Goal: Task Accomplishment & Management: Manage account settings

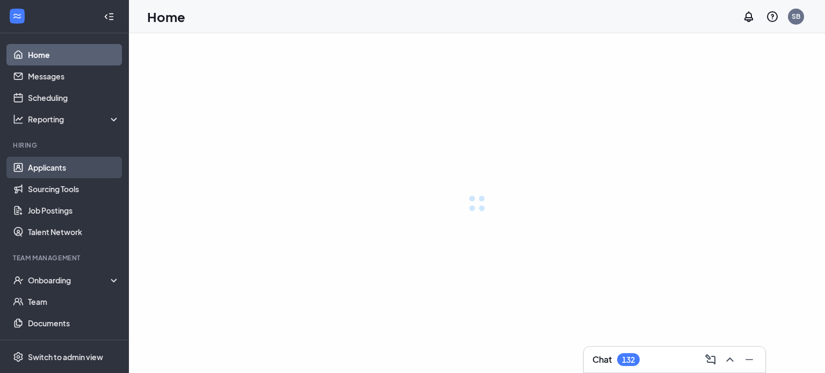
click at [47, 165] on link "Applicants" at bounding box center [74, 167] width 92 height 21
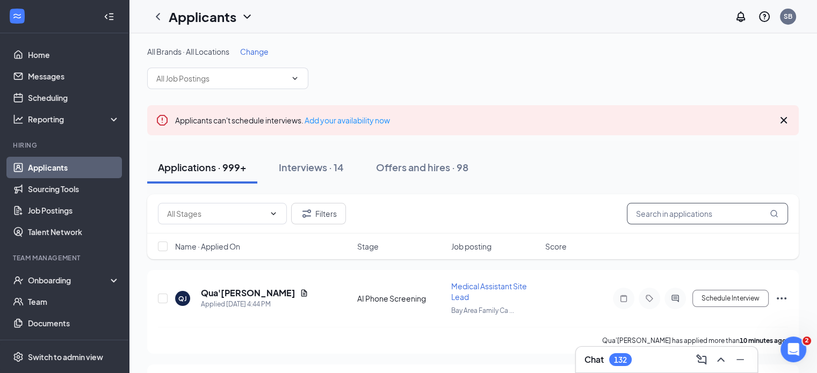
click at [701, 216] on input "text" at bounding box center [707, 213] width 161 height 21
click at [786, 119] on icon "Cross" at bounding box center [783, 120] width 13 height 13
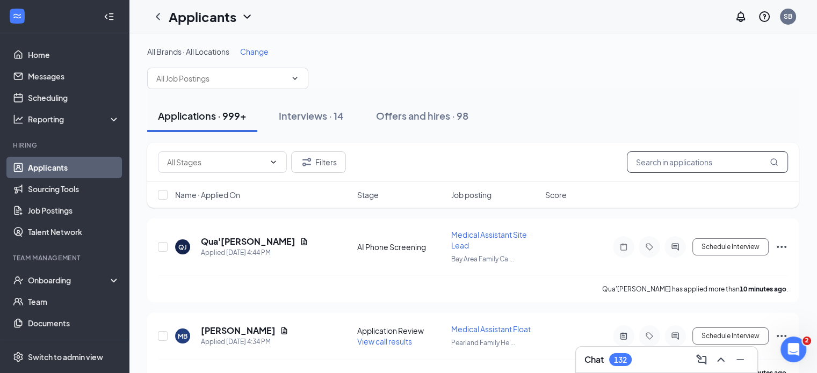
click at [709, 162] on input "text" at bounding box center [707, 161] width 161 height 21
type input "[PERSON_NAME]"
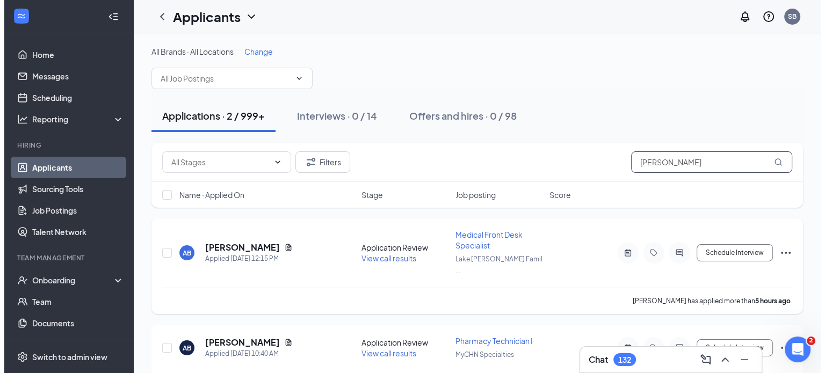
scroll to position [23, 0]
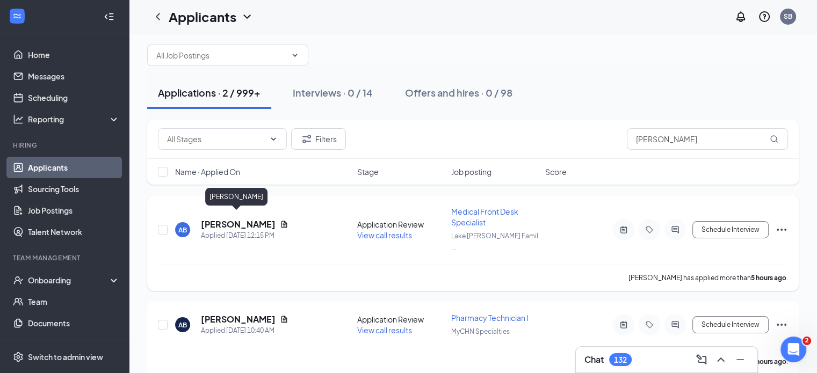
click at [256, 219] on h5 "[PERSON_NAME]" at bounding box center [238, 225] width 75 height 12
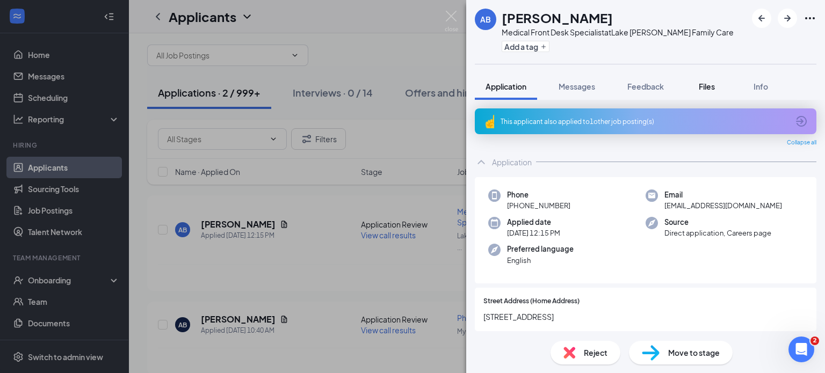
click at [708, 81] on div "Files" at bounding box center [706, 86] width 21 height 11
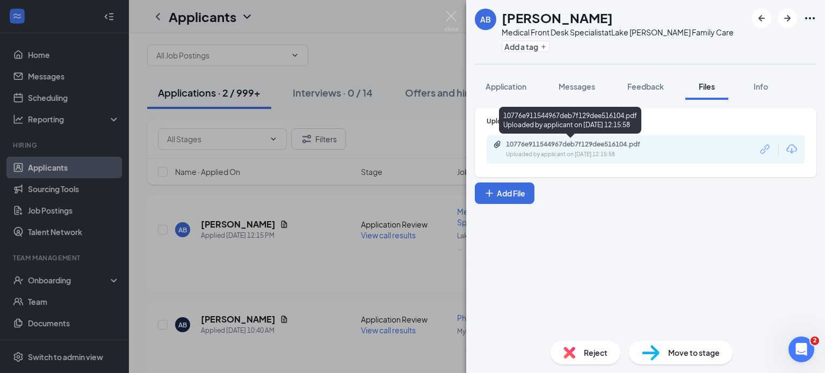
click at [578, 143] on div "10776e911544967deb7f129dee516104.pdf" at bounding box center [581, 144] width 150 height 9
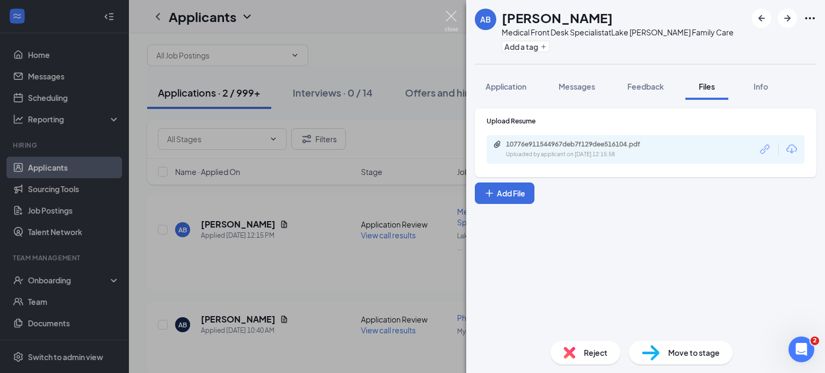
click at [449, 12] on img at bounding box center [451, 21] width 13 height 21
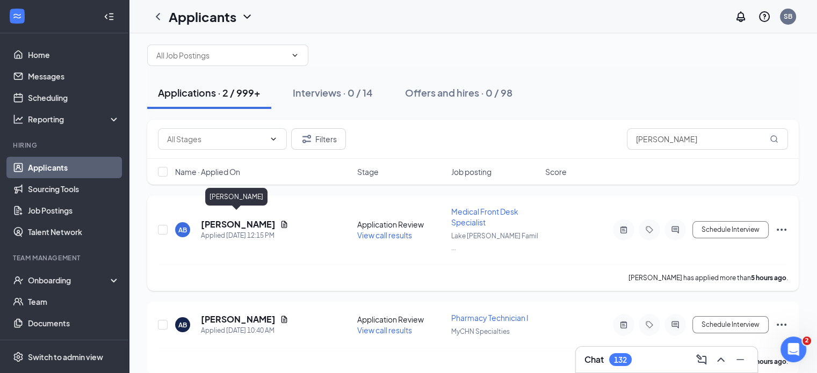
click at [251, 219] on h5 "[PERSON_NAME]" at bounding box center [238, 225] width 75 height 12
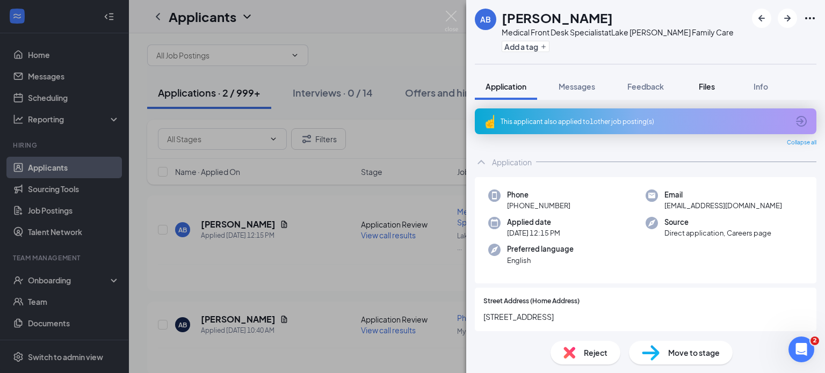
click at [704, 84] on span "Files" at bounding box center [707, 87] width 16 height 10
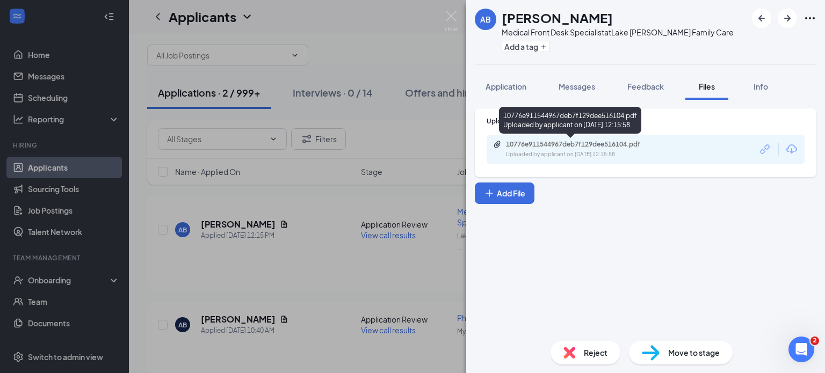
click at [526, 143] on div "10776e911544967deb7f129dee516104.pdf" at bounding box center [581, 144] width 150 height 9
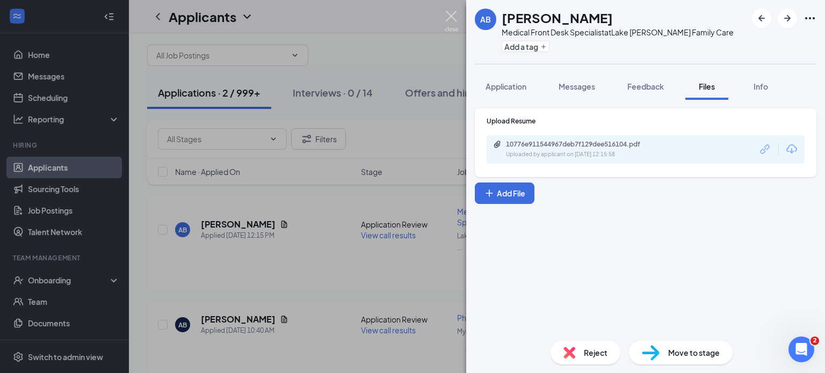
click at [452, 14] on img at bounding box center [451, 21] width 13 height 21
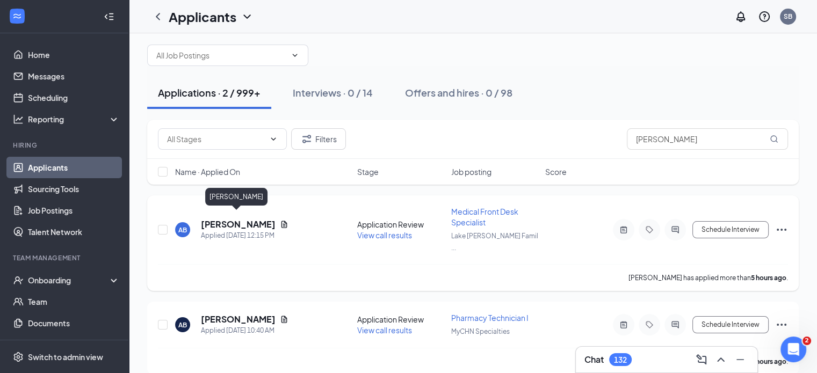
click at [249, 219] on h5 "[PERSON_NAME]" at bounding box center [238, 225] width 75 height 12
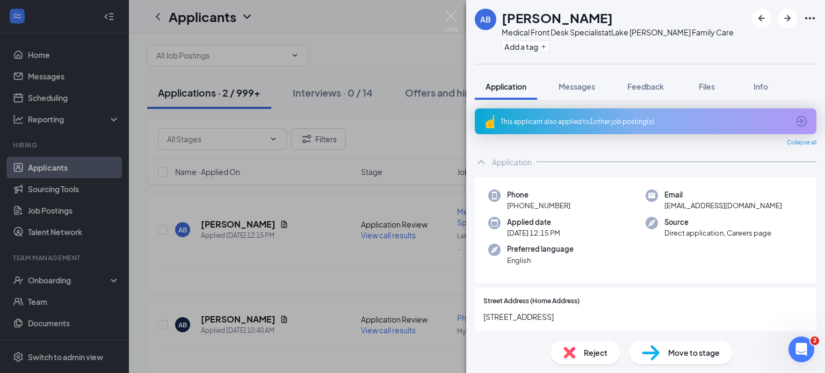
drag, startPoint x: 707, startPoint y: 88, endPoint x: 684, endPoint y: 99, distance: 25.2
click at [707, 88] on span "Files" at bounding box center [707, 87] width 16 height 10
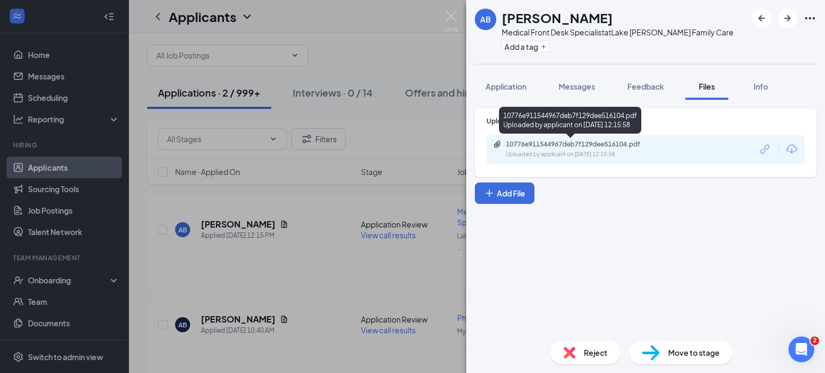
click at [536, 143] on div "10776e911544967deb7f129dee516104.pdf" at bounding box center [581, 144] width 150 height 9
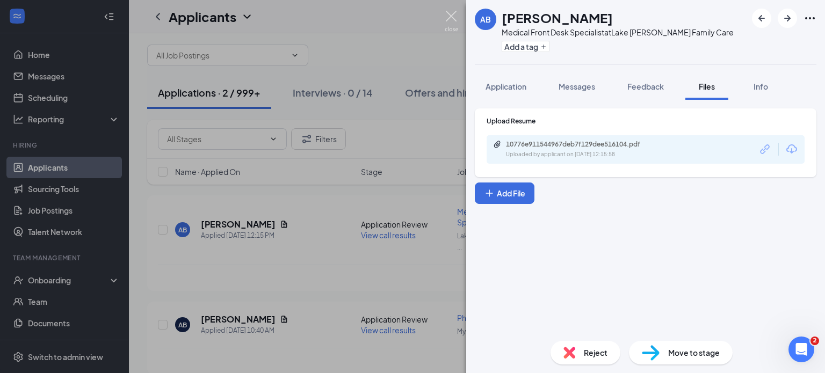
click at [450, 16] on img at bounding box center [451, 21] width 13 height 21
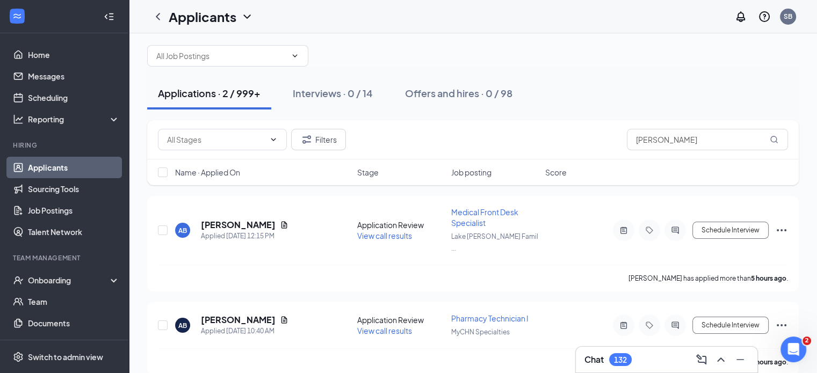
scroll to position [23, 0]
click at [48, 165] on link "Applicants" at bounding box center [74, 167] width 92 height 21
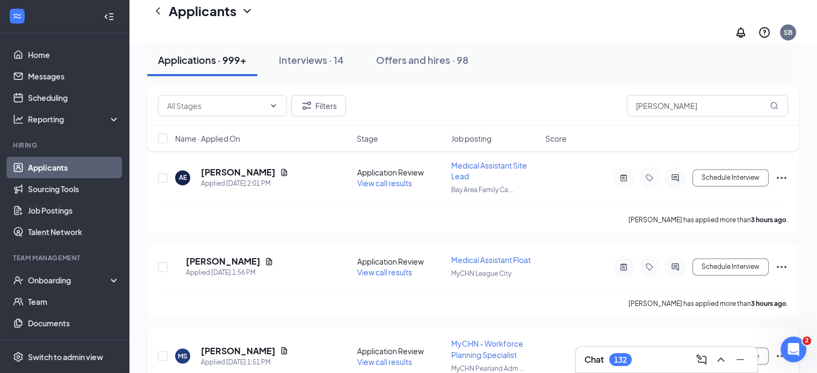
scroll to position [1795, 0]
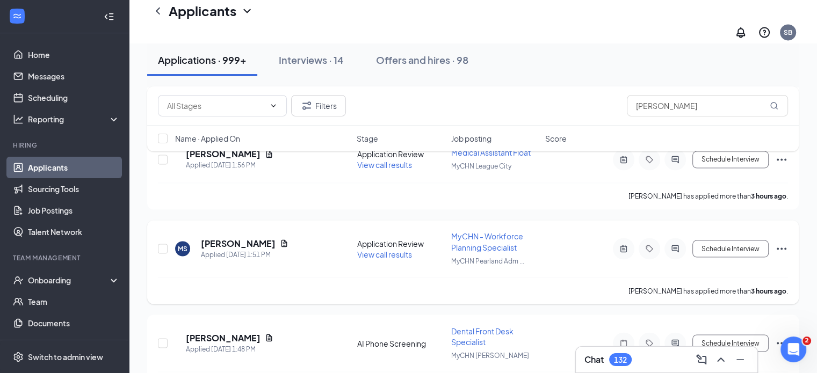
click at [492, 231] on span "MyCHN - Workforce Planning Specialist" at bounding box center [487, 241] width 72 height 20
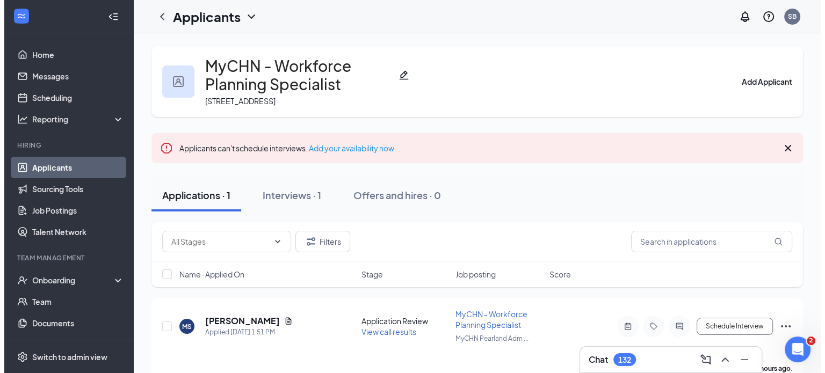
scroll to position [20, 0]
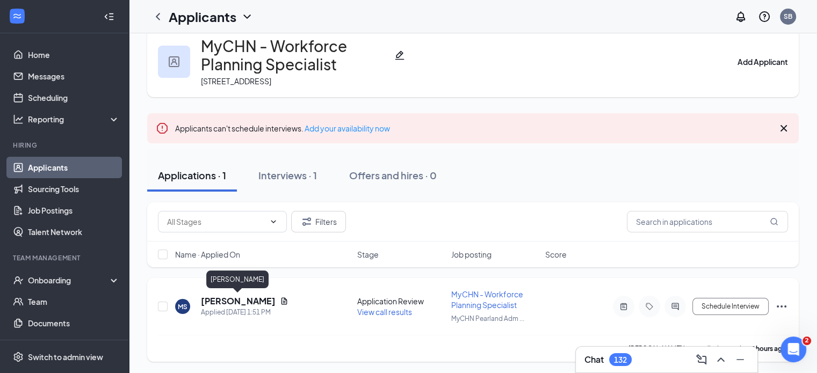
click at [238, 298] on h5 "[PERSON_NAME]" at bounding box center [238, 301] width 75 height 12
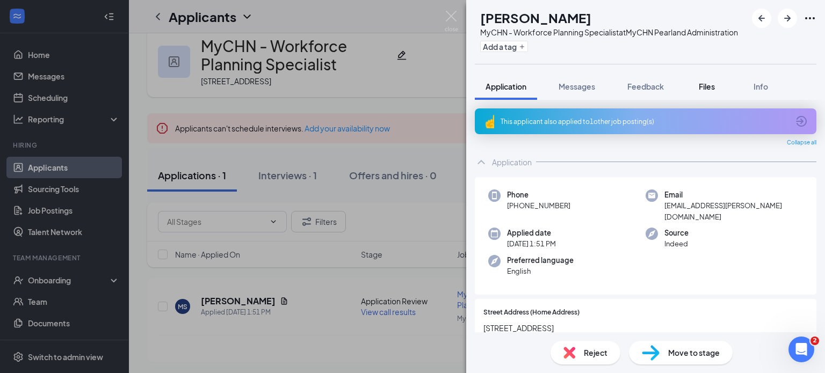
click at [707, 91] on span "Files" at bounding box center [707, 87] width 16 height 10
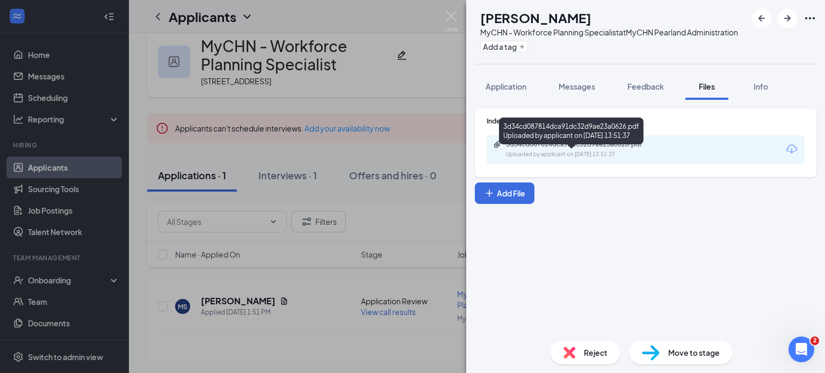
click at [542, 149] on div "3d34cd087814dca91dc32d9ae23a0626.pdf" at bounding box center [581, 144] width 150 height 9
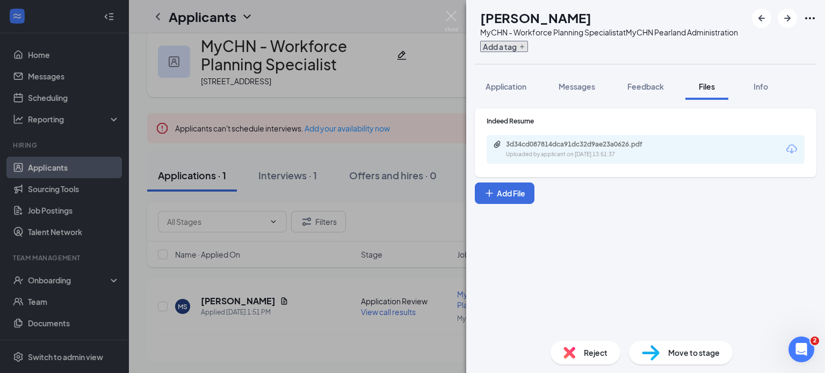
click at [525, 50] on icon "Plus" at bounding box center [522, 46] width 6 height 6
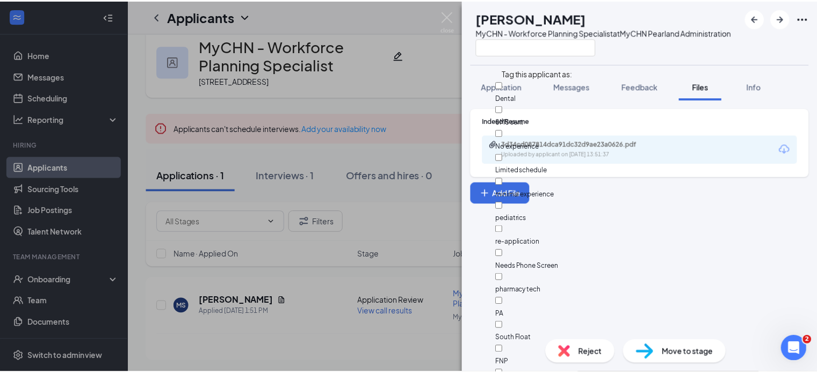
scroll to position [287, 0]
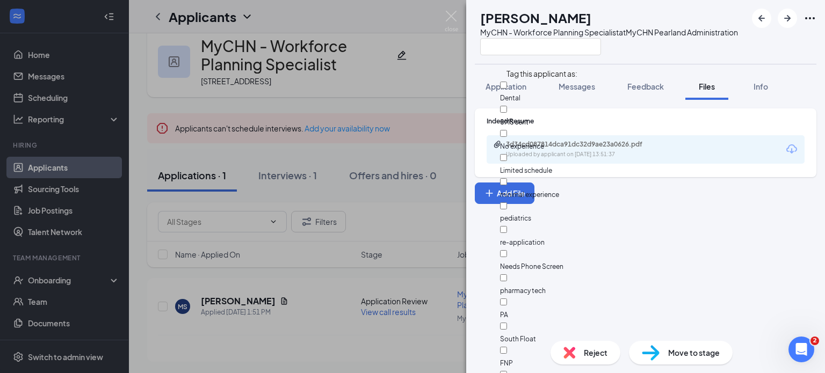
checkbox input "true"
click at [537, 311] on div "Indeed Resume 3d34cd087814dca91dc32d9ae23a0626.pdf Uploaded by applicant on [DA…" at bounding box center [645, 216] width 359 height 233
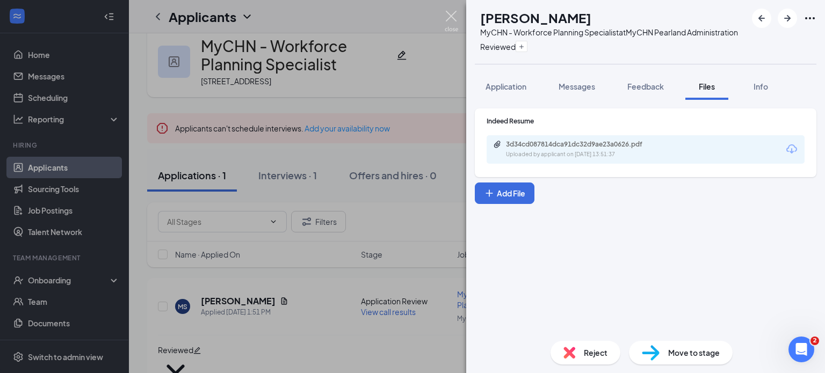
click at [452, 17] on img at bounding box center [451, 21] width 13 height 21
